Goal: Task Accomplishment & Management: Complete application form

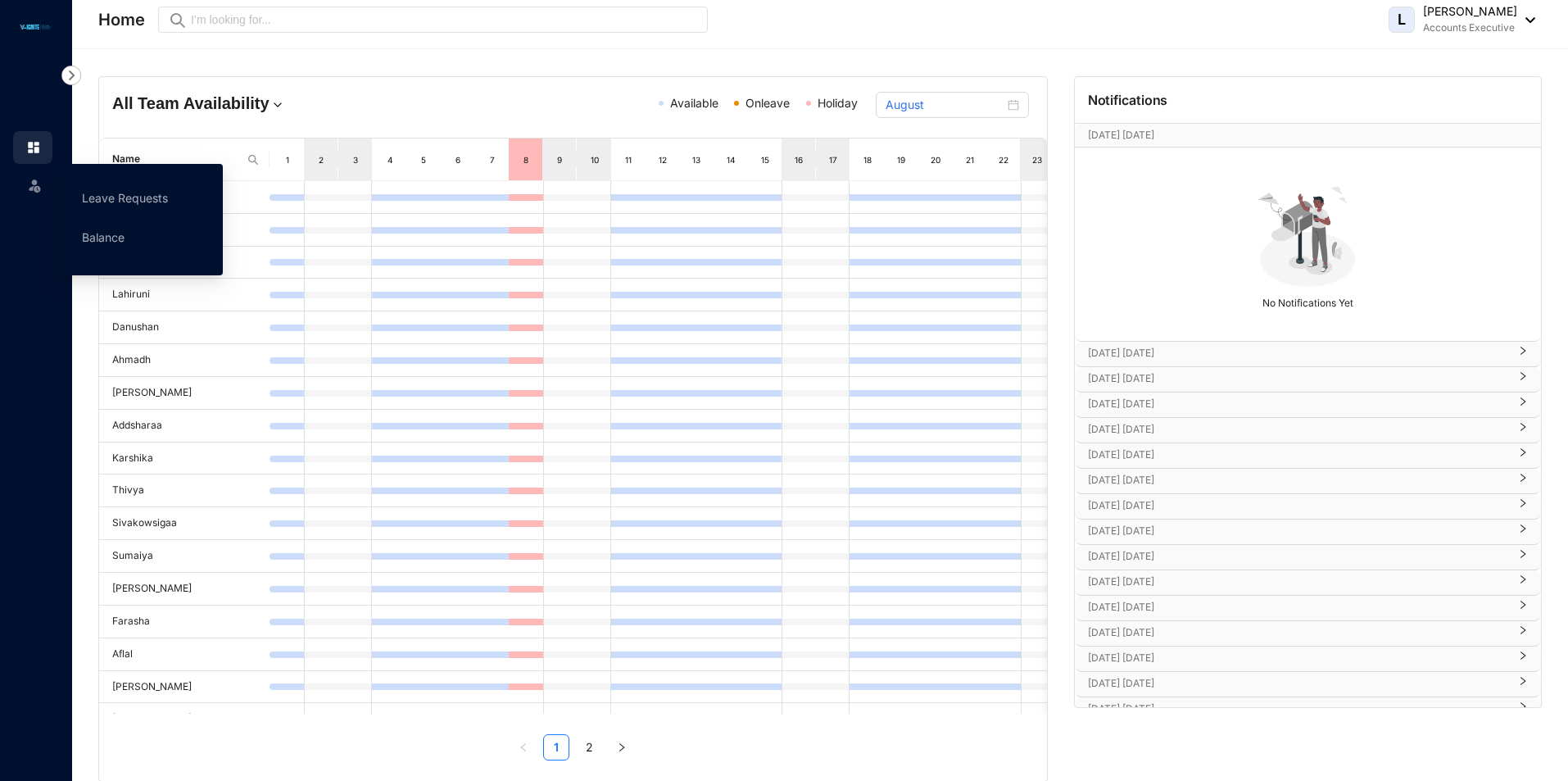
click at [35, 173] on span at bounding box center [34, 184] width 16 height 33
click at [124, 191] on link "Leave Requests" at bounding box center [125, 198] width 86 height 14
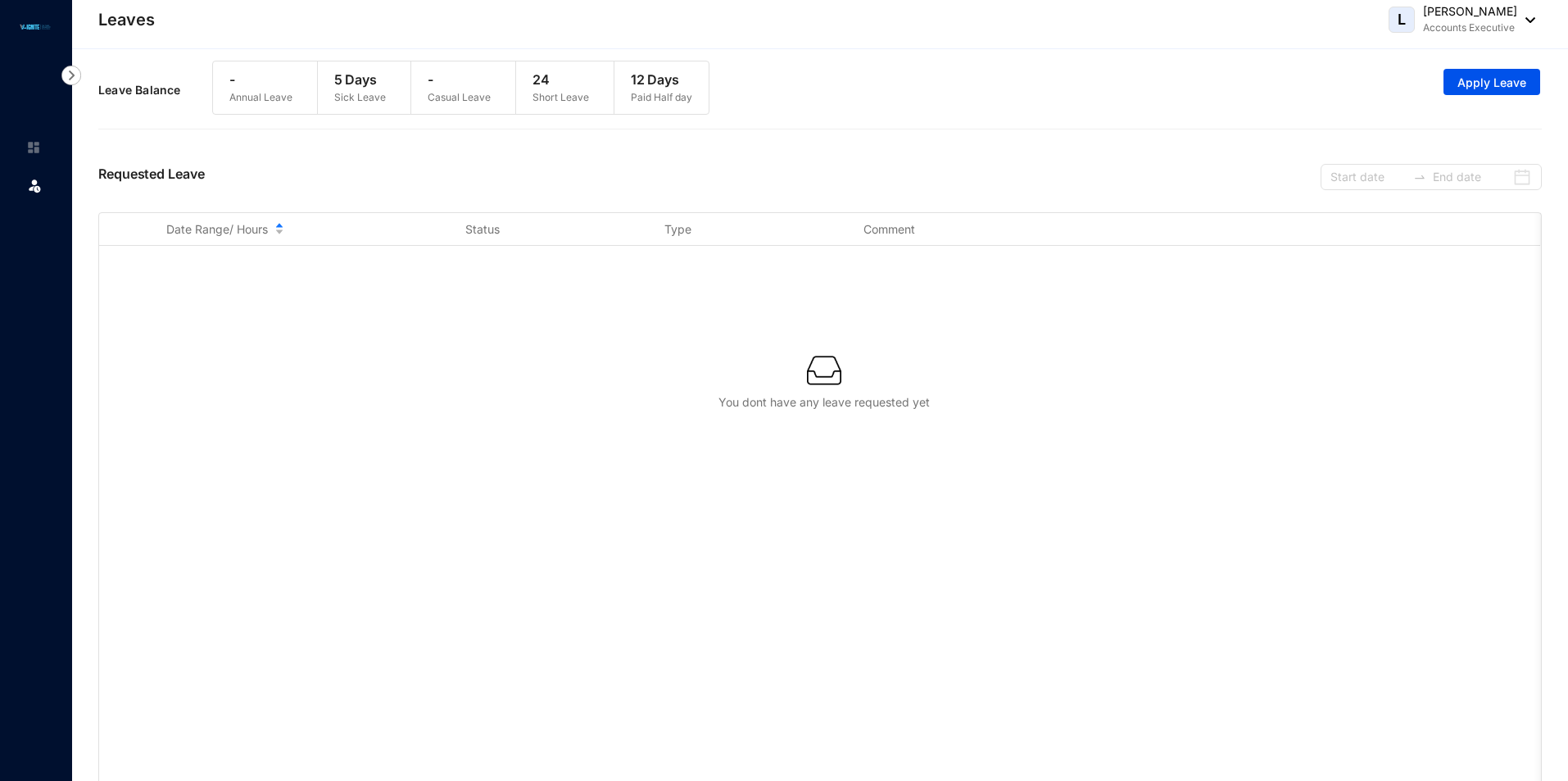
click at [281, 99] on p "Annual Leave" at bounding box center [260, 98] width 63 height 16
click at [347, 95] on p "Sick Leave" at bounding box center [361, 98] width 52 height 16
click at [206, 233] on span "Date Range/ Hours" at bounding box center [217, 230] width 102 height 16
click at [1470, 83] on span "Apply Leave" at bounding box center [1492, 82] width 69 height 16
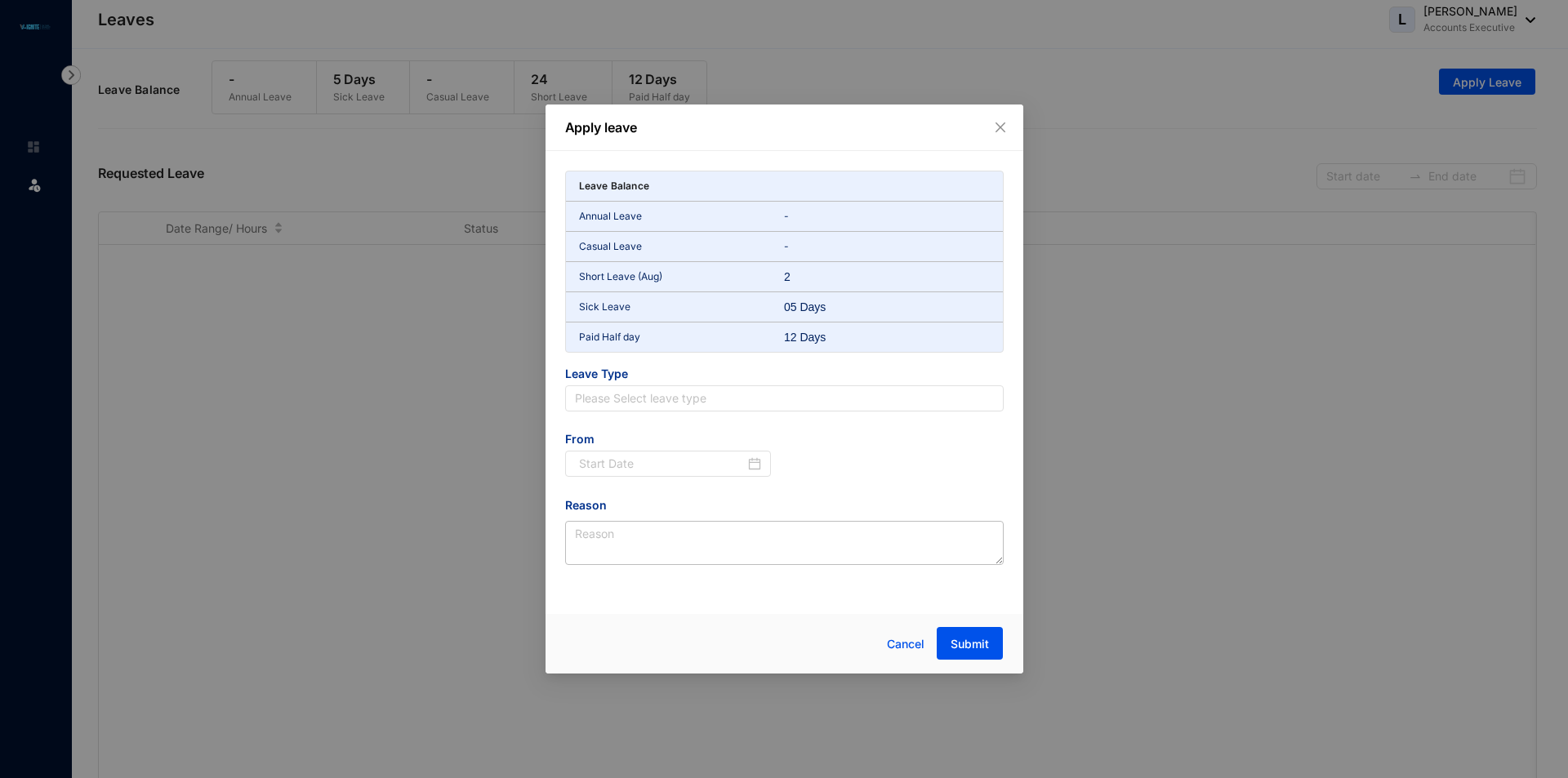
click at [867, 340] on div at bounding box center [887, 337] width 69 height 16
click at [843, 401] on input "search" at bounding box center [784, 398] width 419 height 25
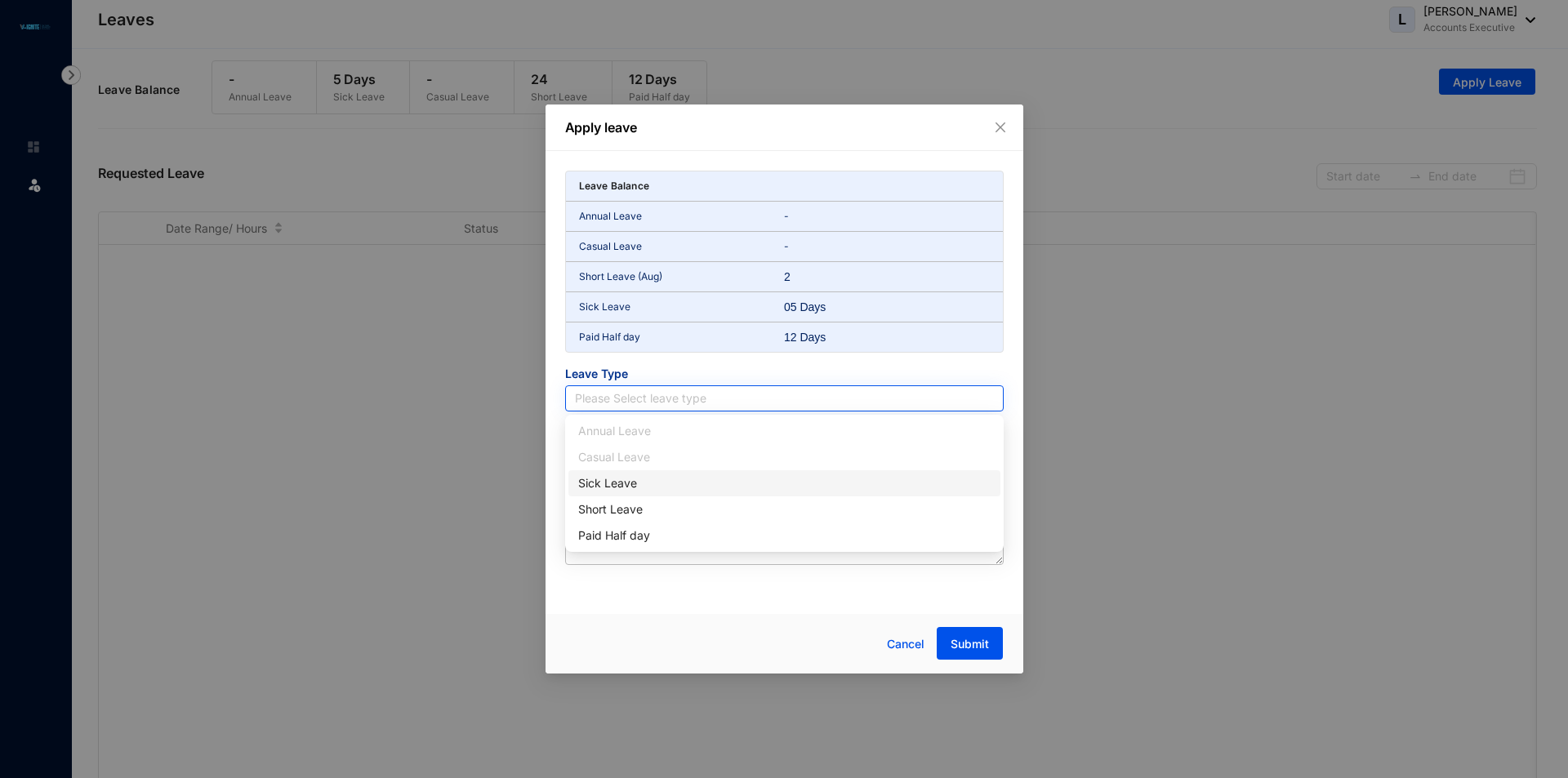
click at [843, 401] on input "search" at bounding box center [784, 398] width 419 height 25
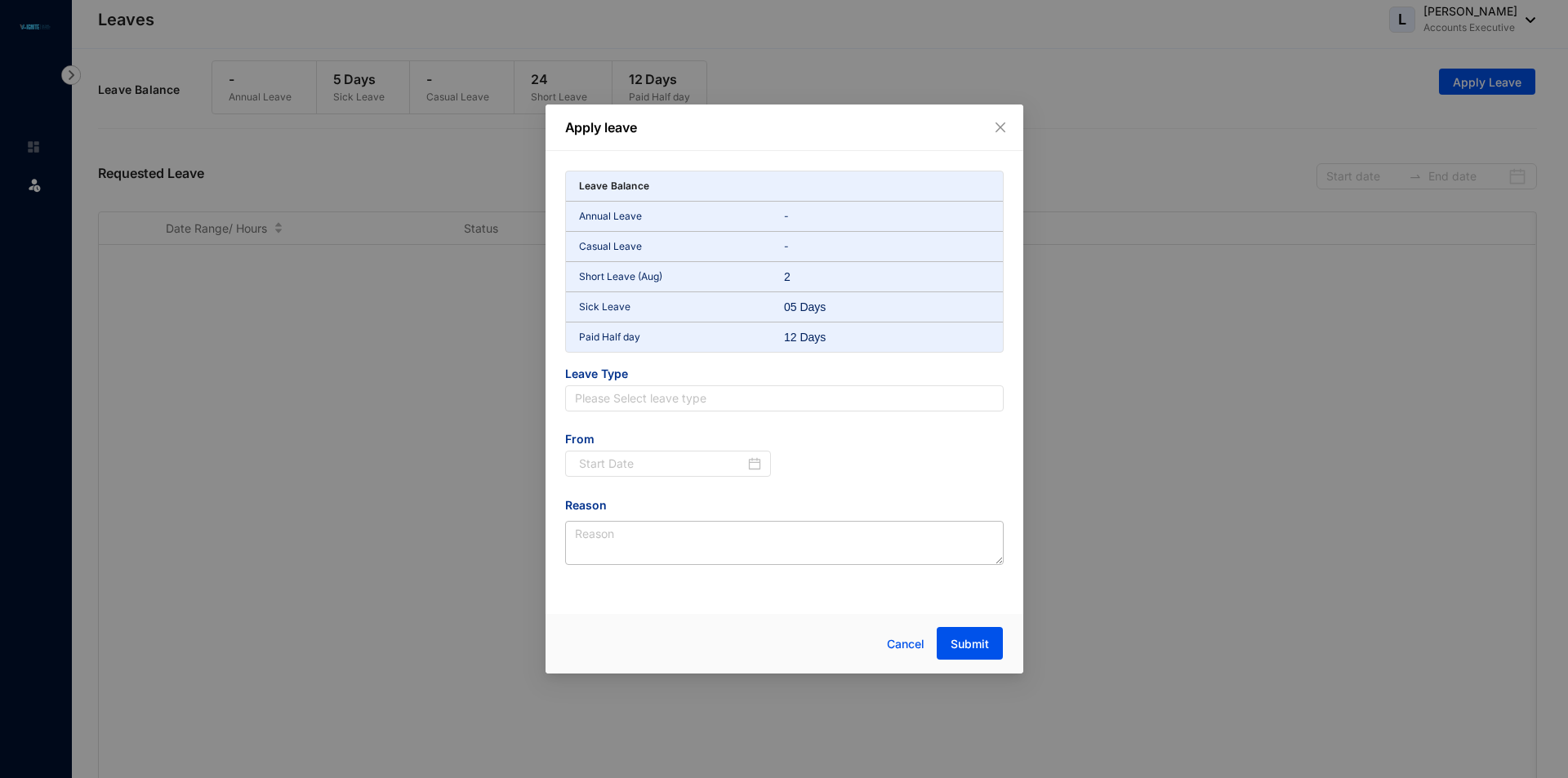
click at [1104, 255] on div "Apply leave Leave Balance Annual Leave - Casual Leave - Short Leave (Aug) 2 Sic…" at bounding box center [784, 389] width 1568 height 778
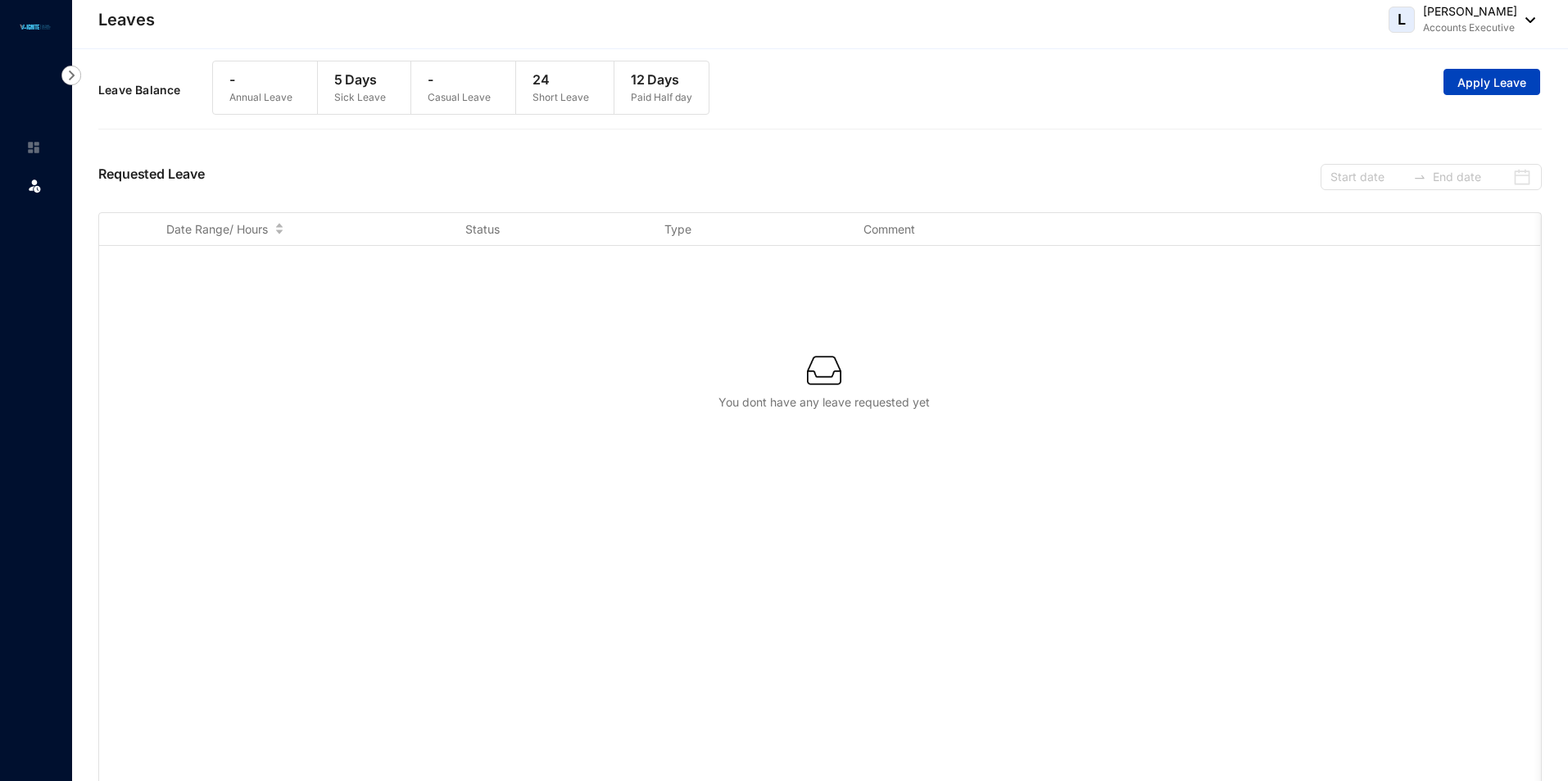
click at [1472, 84] on span "Apply Leave" at bounding box center [1492, 82] width 69 height 16
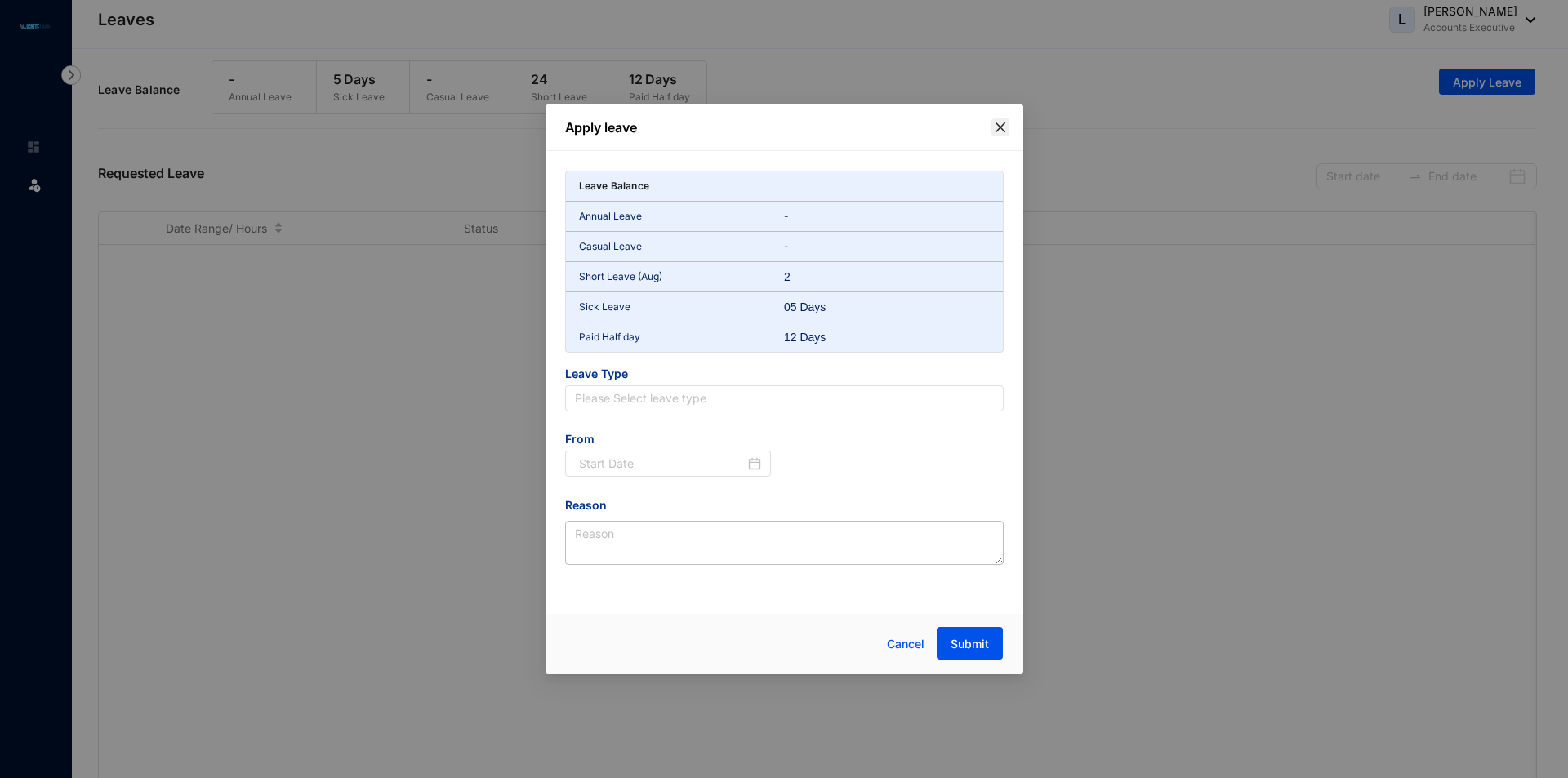
click at [996, 134] on button "Close" at bounding box center [1000, 127] width 18 height 18
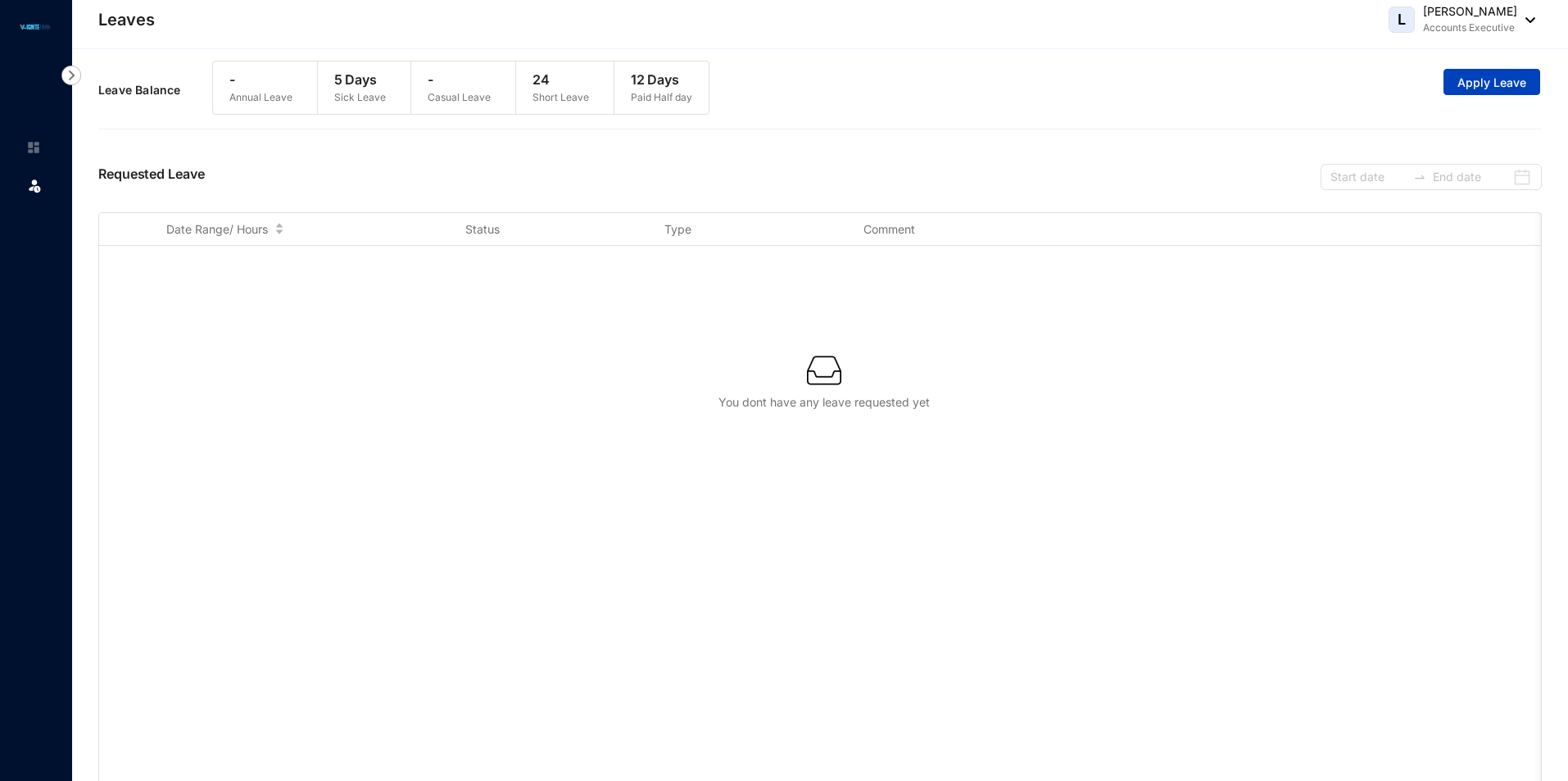
click at [1496, 76] on span "Apply Leave" at bounding box center [1492, 82] width 69 height 16
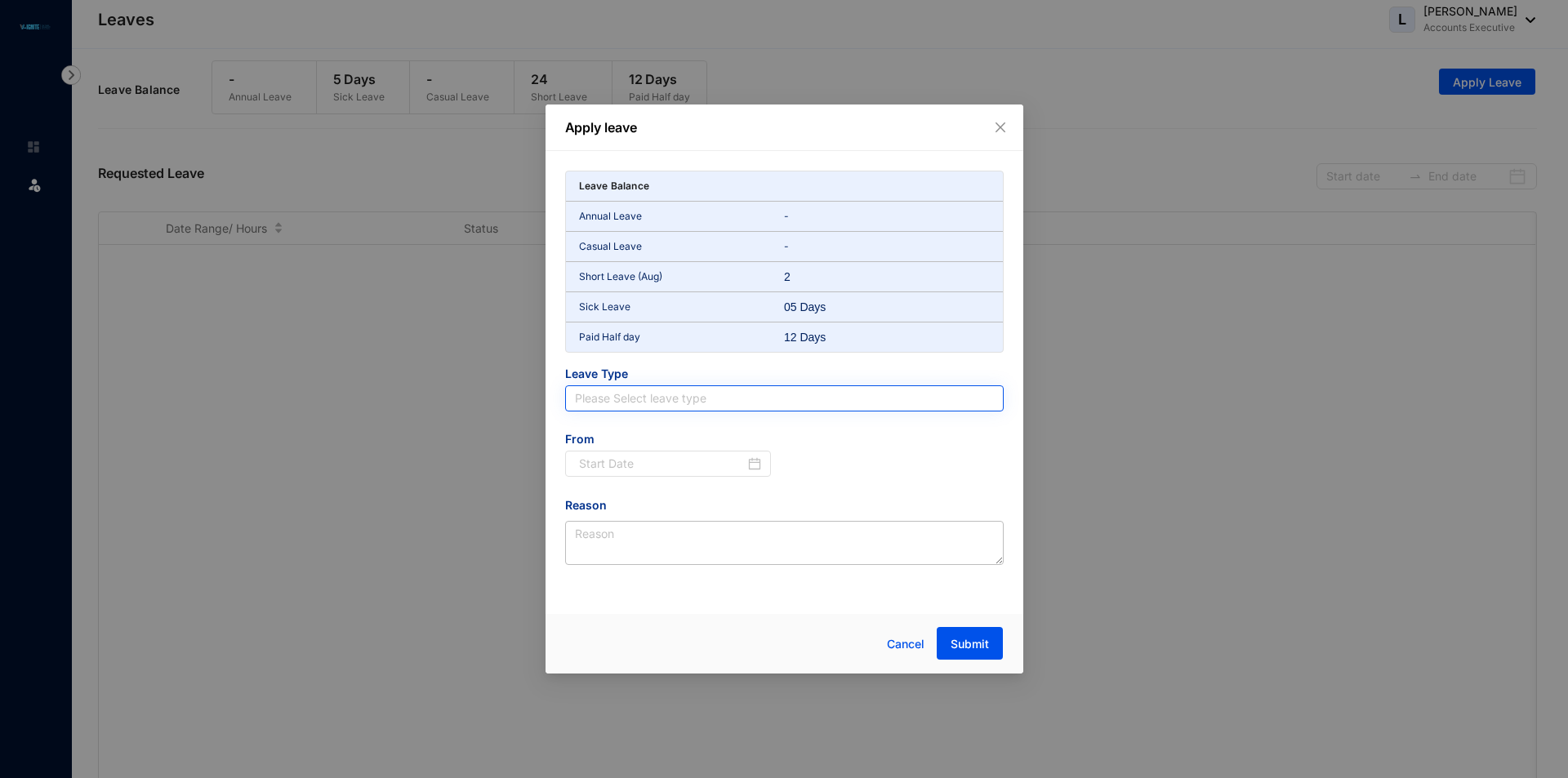
click at [747, 392] on input "search" at bounding box center [784, 398] width 419 height 25
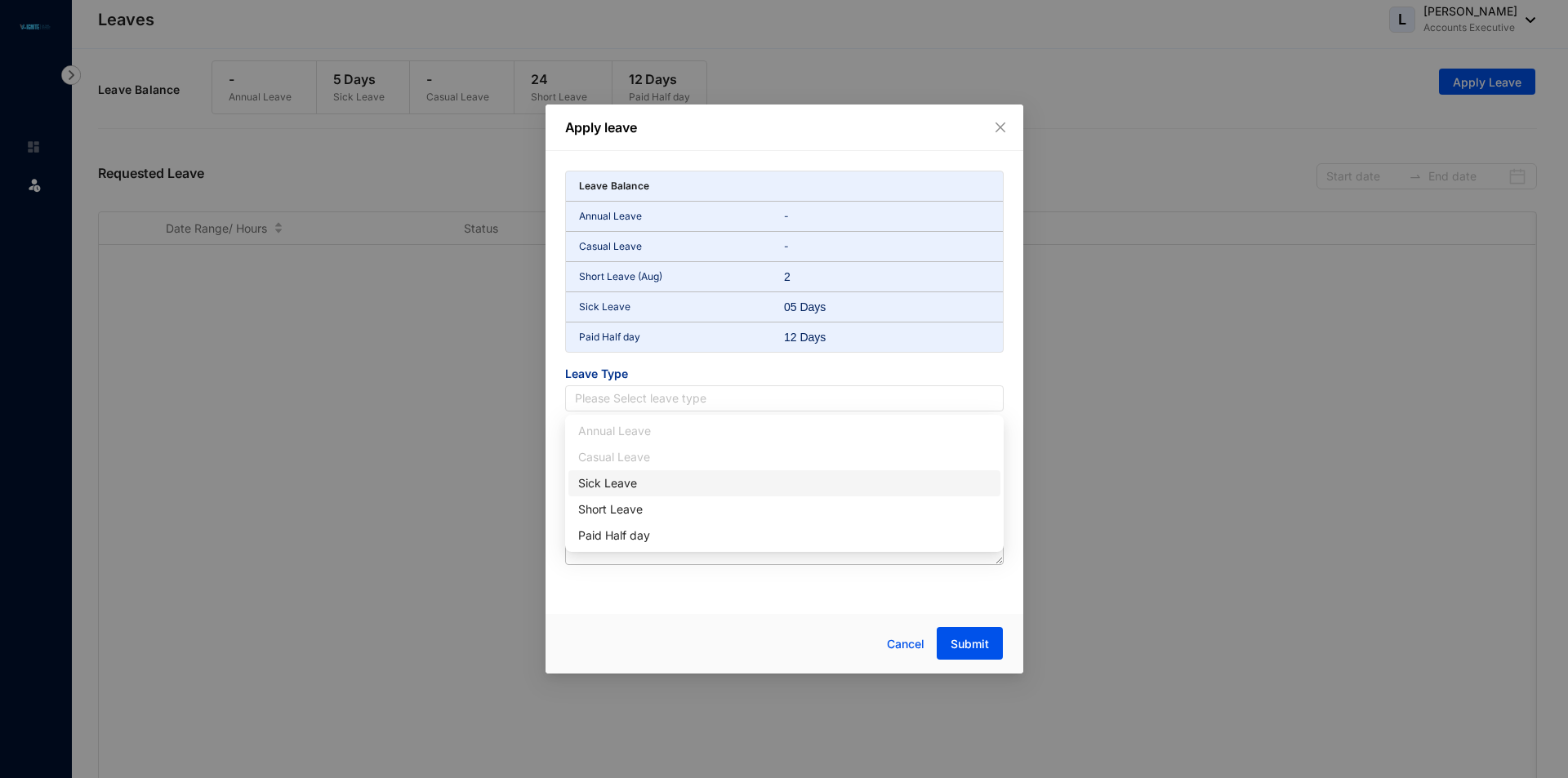
click at [1168, 436] on div "Apply leave Leave Balance Annual Leave - Casual Leave - Short Leave (Aug) 2 Sic…" at bounding box center [784, 389] width 1568 height 778
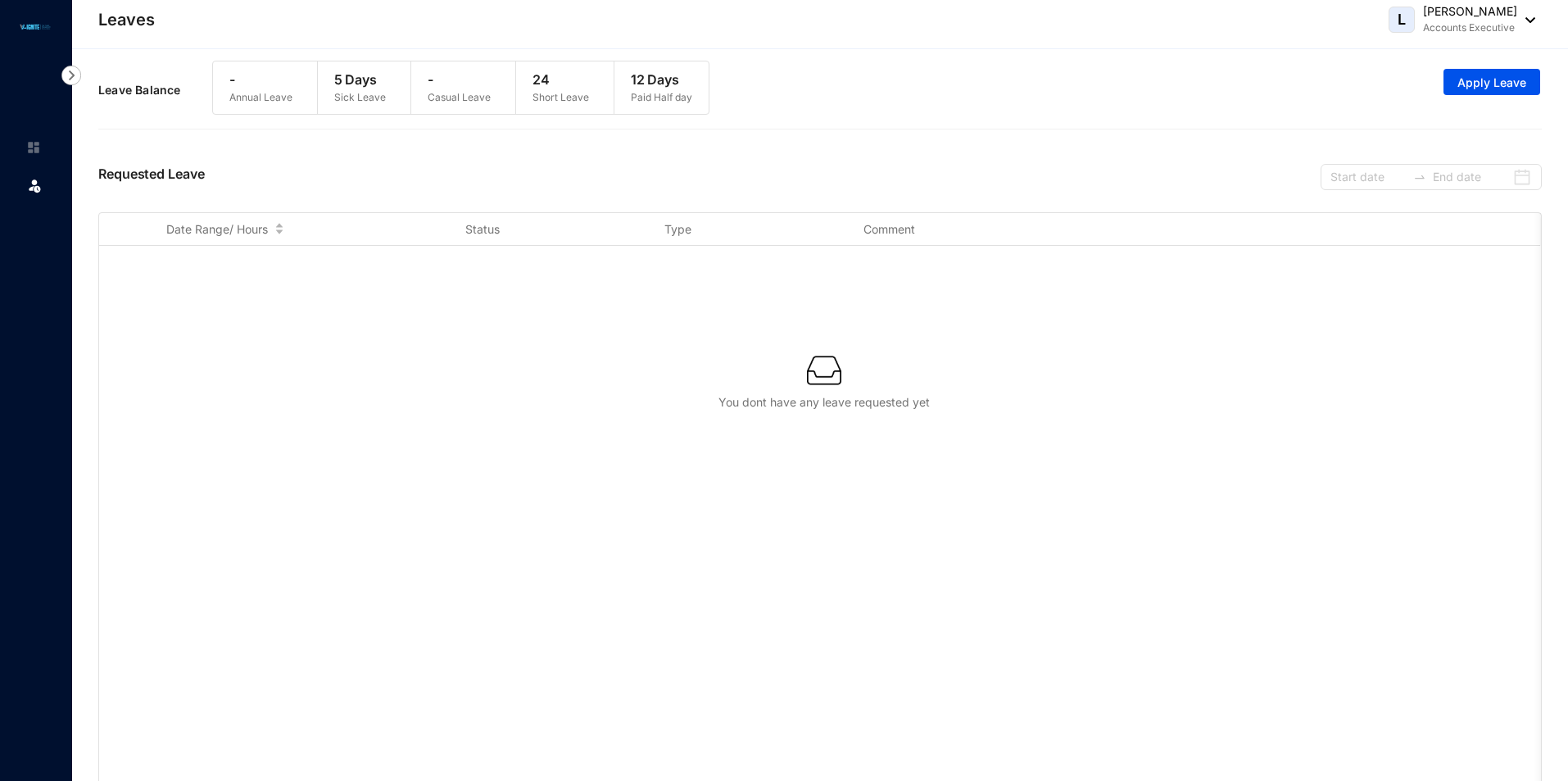
click at [325, 95] on div "5 Days Sick Leave" at bounding box center [361, 87] width 85 height 53
drag, startPoint x: 394, startPoint y: 274, endPoint x: 319, endPoint y: 268, distance: 75.2
click at [319, 268] on div "You dont have any leave requested yet" at bounding box center [820, 518] width 1442 height 544
